Goal: Task Accomplishment & Management: Use online tool/utility

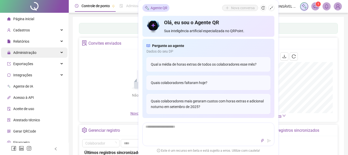
click at [32, 55] on span "Administração" at bounding box center [21, 52] width 29 height 10
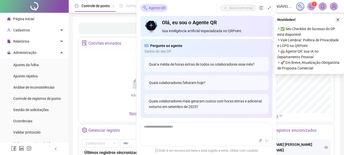
click at [340, 18] on button "button" at bounding box center [338, 20] width 6 height 6
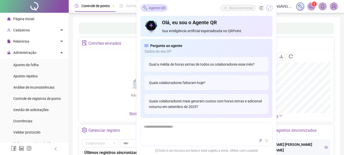
click at [270, 8] on icon "shrink" at bounding box center [270, 8] width 4 height 4
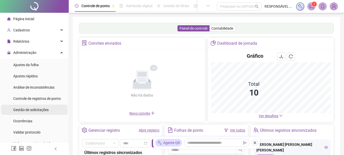
click at [28, 108] on span "Gestão de solicitações" at bounding box center [30, 110] width 35 height 4
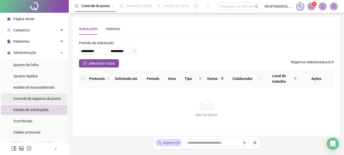
click at [33, 98] on span "Controle de registros de ponto" at bounding box center [37, 98] width 48 height 4
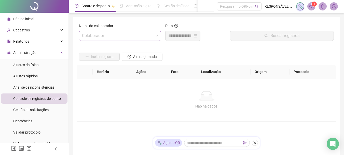
click at [95, 36] on input "search" at bounding box center [118, 36] width 72 height 10
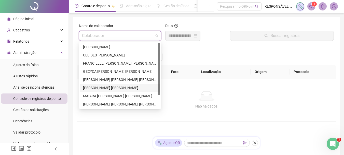
click at [102, 87] on div "[PERSON_NAME] [PERSON_NAME]" at bounding box center [120, 88] width 74 height 6
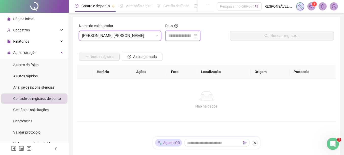
click at [187, 35] on input at bounding box center [180, 36] width 24 height 6
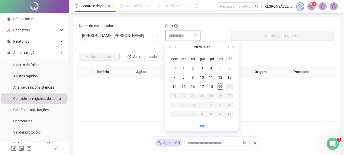
type input "**********"
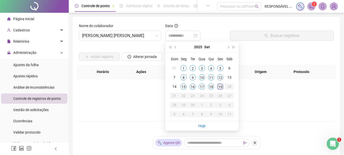
click at [220, 87] on div "19" at bounding box center [220, 86] width 6 height 6
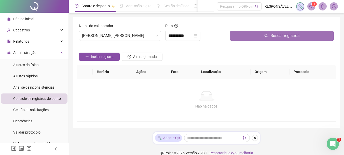
click at [250, 37] on button "Buscar registros" at bounding box center [282, 36] width 104 height 10
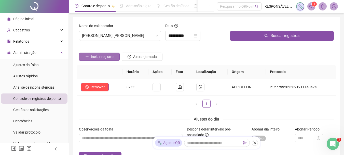
click at [104, 57] on span "Incluir registro" at bounding box center [102, 57] width 23 height 6
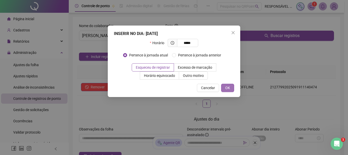
type input "*****"
click at [227, 88] on span "OK" at bounding box center [227, 88] width 5 height 6
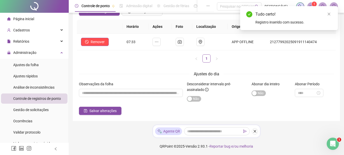
scroll to position [45, 0]
click at [103, 112] on span "Salvar alterações" at bounding box center [102, 111] width 27 height 6
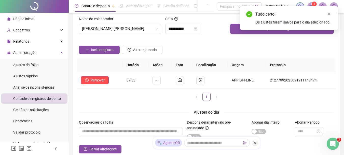
scroll to position [0, 0]
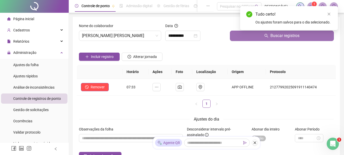
click at [270, 38] on button "Buscar registros" at bounding box center [282, 36] width 104 height 10
